Goal: Transaction & Acquisition: Subscribe to service/newsletter

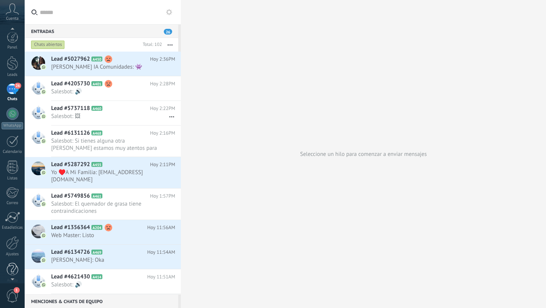
scroll to position [8, 0]
click at [12, 240] on div at bounding box center [12, 235] width 13 height 13
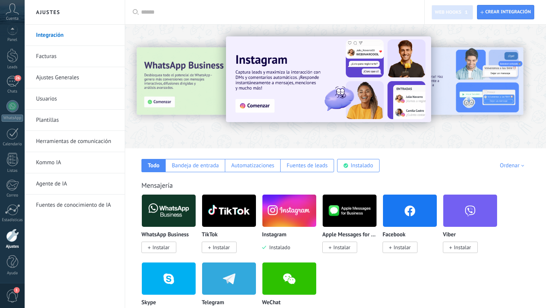
click at [68, 52] on link "Facturas" at bounding box center [76, 56] width 81 height 21
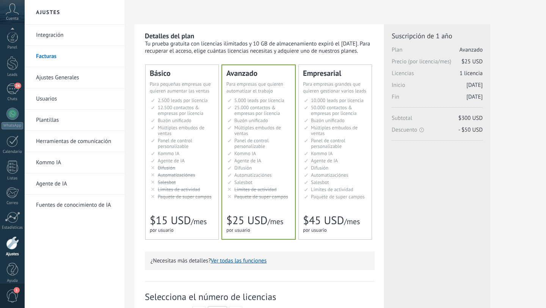
scroll to position [8, 0]
click at [62, 106] on link "Usuarios" at bounding box center [76, 98] width 81 height 21
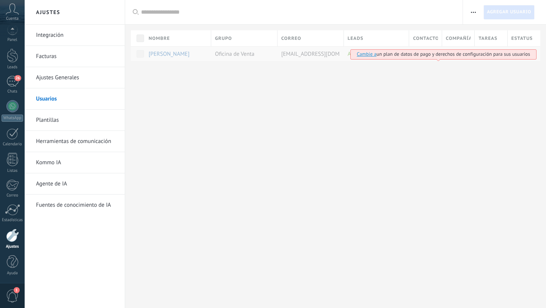
click at [53, 57] on link "Facturas" at bounding box center [76, 56] width 81 height 21
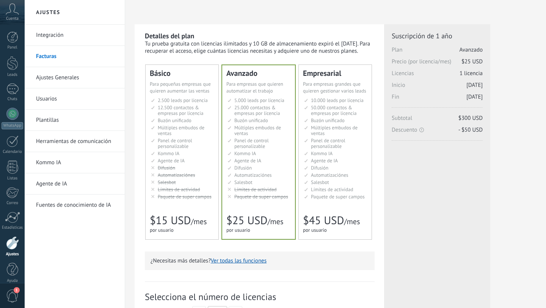
click at [11, 302] on span "1" at bounding box center [12, 295] width 13 height 13
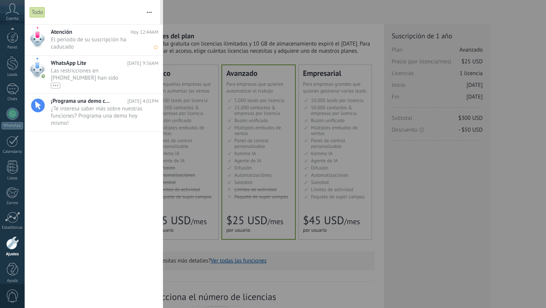
scroll to position [8, 0]
click at [82, 39] on span "El período de su suscripción ha caducado •••" at bounding box center [97, 43] width 93 height 14
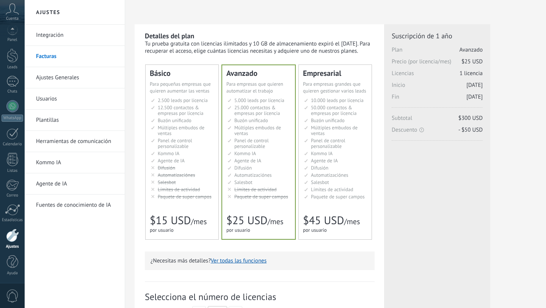
click at [11, 303] on div "0" at bounding box center [12, 295] width 25 height 25
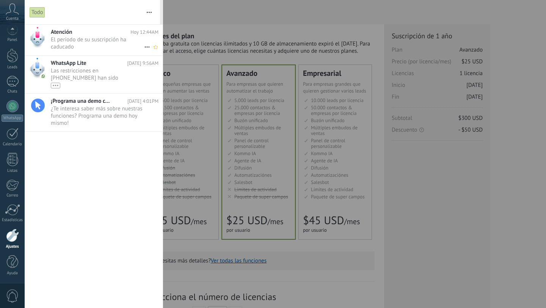
click at [91, 36] on span "El período de su suscripción ha caducado •••" at bounding box center [97, 43] width 93 height 14
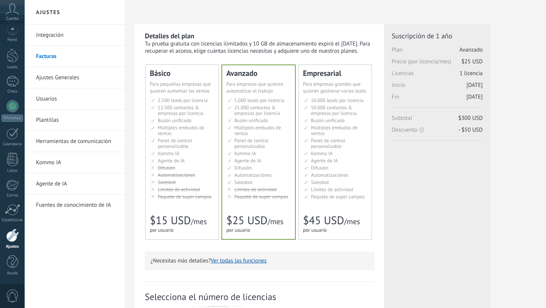
click at [15, 296] on span "0" at bounding box center [12, 295] width 13 height 13
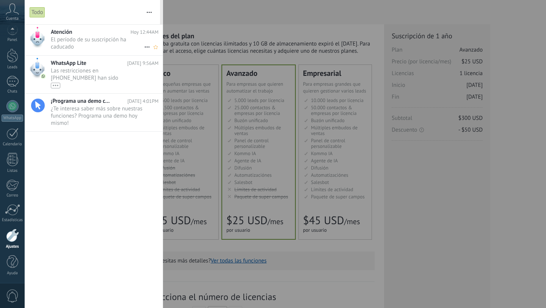
click at [104, 38] on span "El período de su suscripción ha caducado •••" at bounding box center [97, 43] width 93 height 14
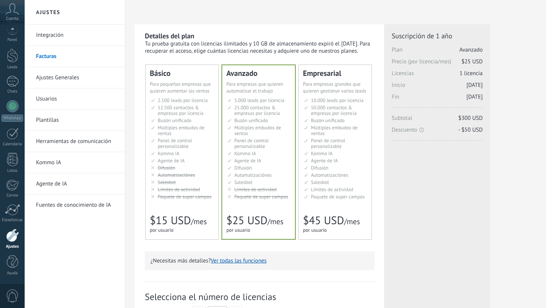
click at [178, 173] on span "Automatizaciónes" at bounding box center [177, 175] width 38 height 6
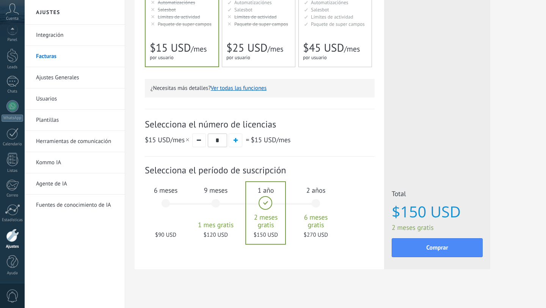
scroll to position [178, 0]
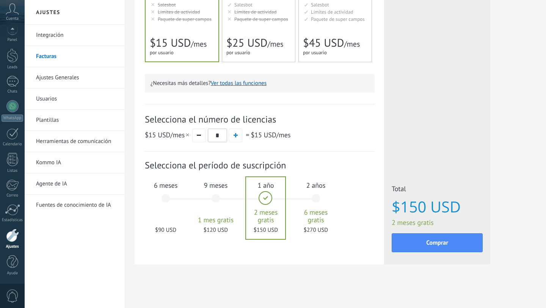
click at [179, 196] on div "6 meses $90 USD" at bounding box center [165, 201] width 41 height 53
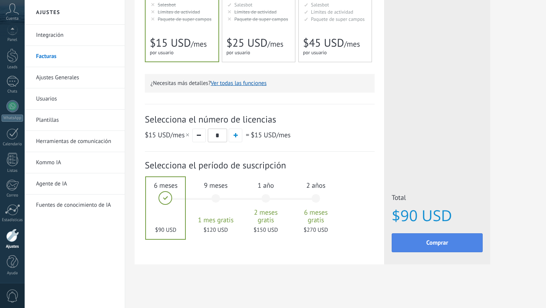
click at [435, 248] on button "Comprar" at bounding box center [437, 242] width 91 height 19
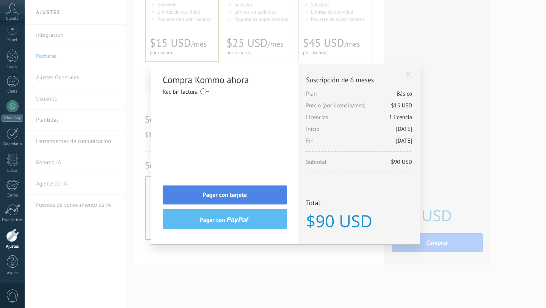
click at [232, 194] on span "Pagar con tarjeta" at bounding box center [225, 194] width 44 height 5
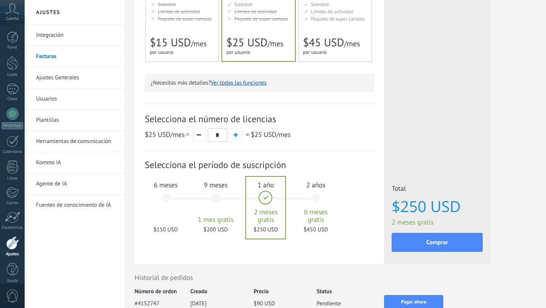
click at [169, 198] on div "6 meses $150 USD" at bounding box center [165, 201] width 41 height 53
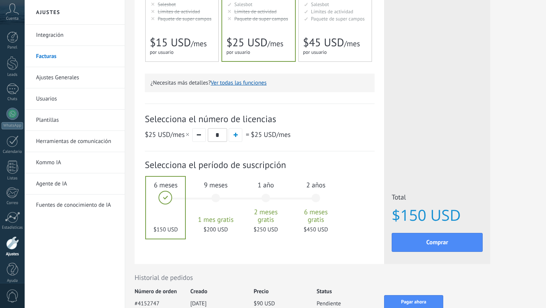
click at [201, 13] on li "Мониторинг активности Activity limits Límites de actividad Activity limits Limi…" at bounding box center [182, 12] width 63 height 6
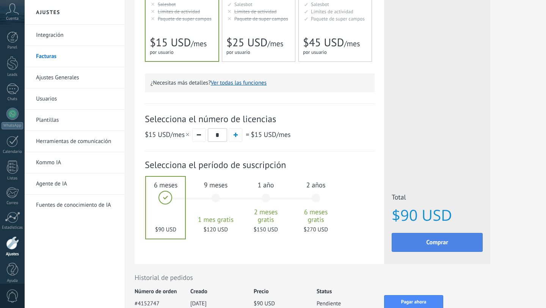
click at [416, 239] on button "Comprar" at bounding box center [437, 242] width 91 height 19
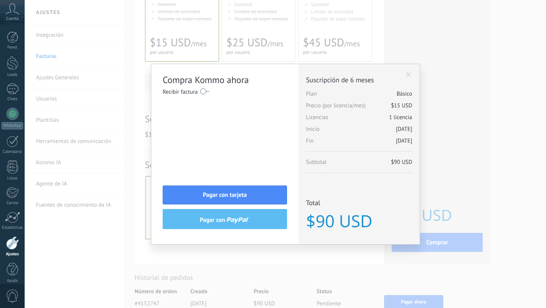
click at [204, 88] on label at bounding box center [204, 91] width 9 height 12
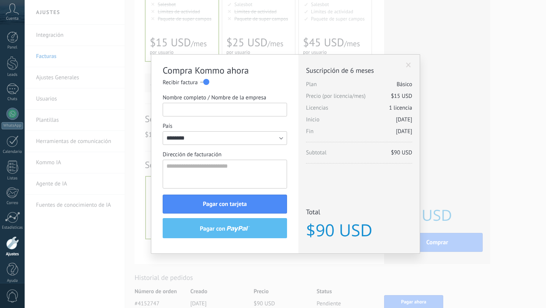
click at [222, 106] on input "Nombre completo / Nombre de la empresa" at bounding box center [225, 110] width 124 height 14
type input "**********"
click at [201, 167] on textarea "Dirección de facturación" at bounding box center [225, 174] width 124 height 29
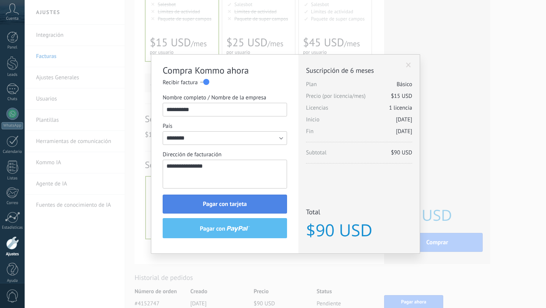
type textarea "**********"
click at [254, 200] on button "Pagar con tarjeta" at bounding box center [225, 204] width 124 height 19
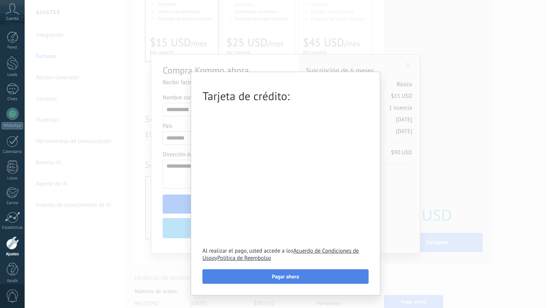
click at [287, 276] on span "Pagar ahora" at bounding box center [285, 276] width 27 height 5
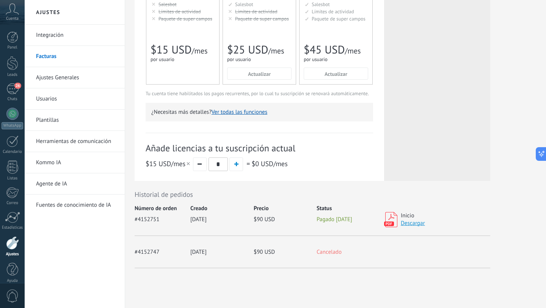
click at [409, 226] on link "Descargar" at bounding box center [413, 223] width 24 height 7
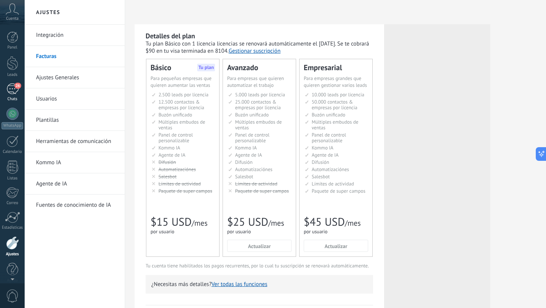
click at [11, 87] on div "26" at bounding box center [12, 88] width 12 height 11
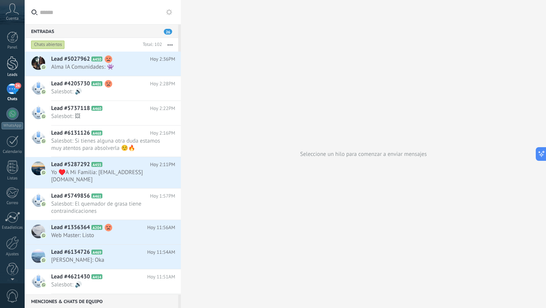
click at [9, 66] on div at bounding box center [12, 63] width 11 height 14
